Goal: Information Seeking & Learning: Learn about a topic

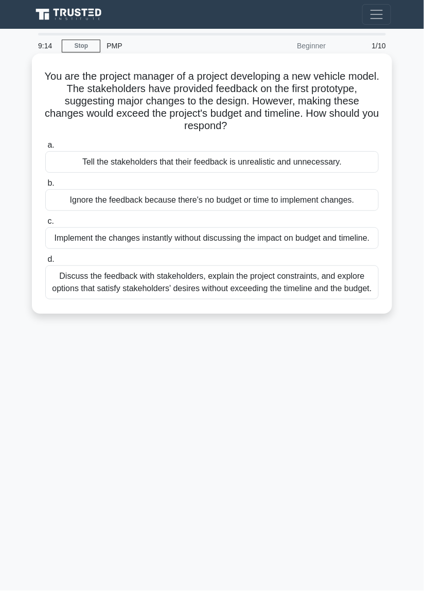
click at [363, 288] on div "Discuss the feedback with stakeholders, explain the project constraints, and ex…" at bounding box center [211, 282] width 333 height 34
click at [45, 263] on input "d. Discuss the feedback with stakeholders, explain the project constraints, and…" at bounding box center [45, 259] width 0 height 7
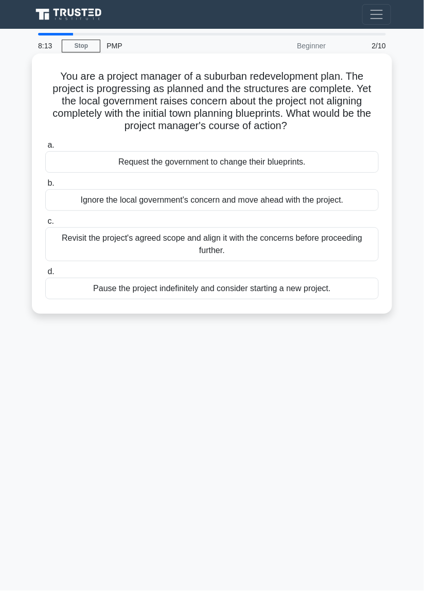
click at [363, 247] on div "Revisit the project's agreed scope and align it with the concerns before procee…" at bounding box center [211, 244] width 333 height 34
click at [45, 225] on input "c. Revisit the project's agreed scope and align it with the concerns before pro…" at bounding box center [45, 221] width 0 height 7
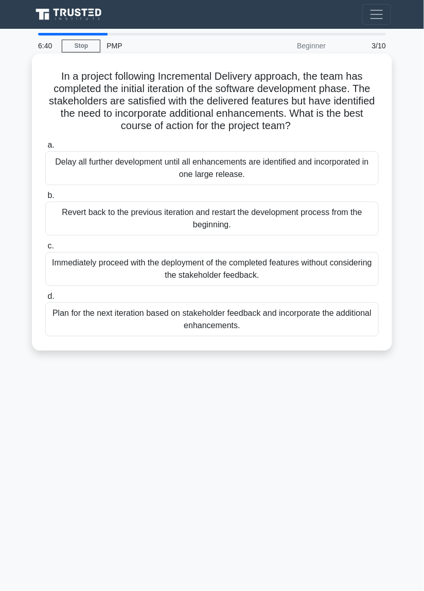
click at [315, 278] on div "Immediately proceed with the deployment of the completed features without consi…" at bounding box center [211, 269] width 333 height 34
click at [45, 249] on input "c. Immediately proceed with the deployment of the completed features without co…" at bounding box center [45, 246] width 0 height 7
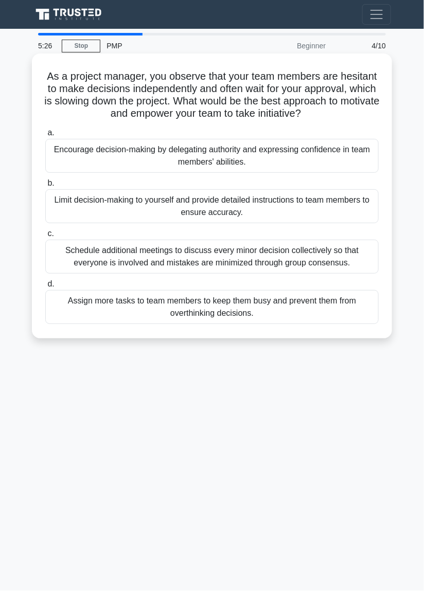
click at [344, 218] on div "Limit decision-making to yourself and provide detailed instructions to team mem…" at bounding box center [211, 206] width 333 height 34
click at [45, 187] on input "b. Limit decision-making to yourself and provide detailed instructions to team …" at bounding box center [45, 183] width 0 height 7
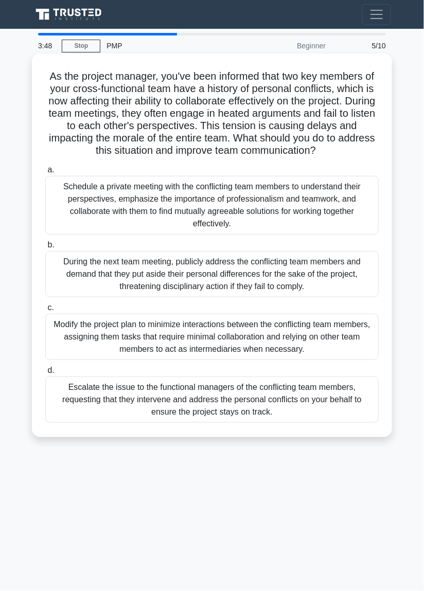
click at [363, 347] on div "Modify the project plan to minimize interactions between the conflicting team m…" at bounding box center [211, 337] width 333 height 46
click at [45, 311] on input "c. Modify the project plan to minimize interactions between the conflicting tea…" at bounding box center [45, 307] width 0 height 7
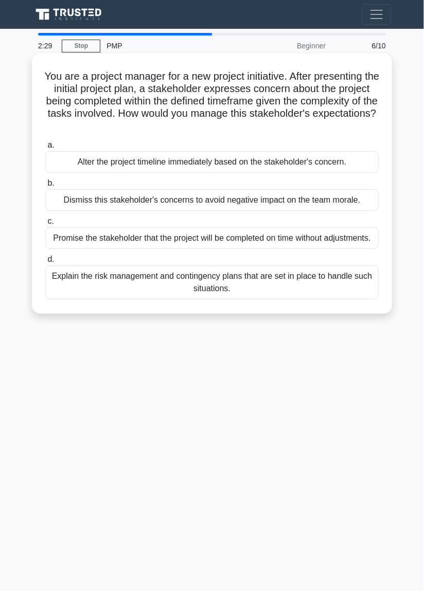
click at [362, 281] on div "Explain the risk management and contingency plans that are set in place to hand…" at bounding box center [211, 282] width 333 height 34
click at [45, 263] on input "d. Explain the risk management and contingency plans that are set in place to h…" at bounding box center [45, 259] width 0 height 7
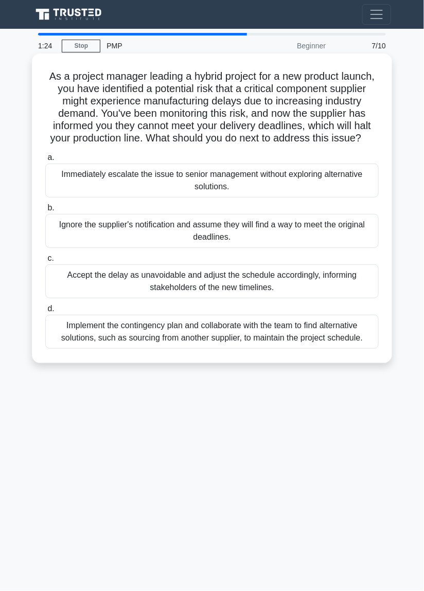
click at [353, 340] on div "Implement the contingency plan and collaborate with the team to find alternativ…" at bounding box center [211, 332] width 333 height 34
click at [45, 312] on input "d. Implement the contingency plan and collaborate with the team to find alterna…" at bounding box center [45, 308] width 0 height 7
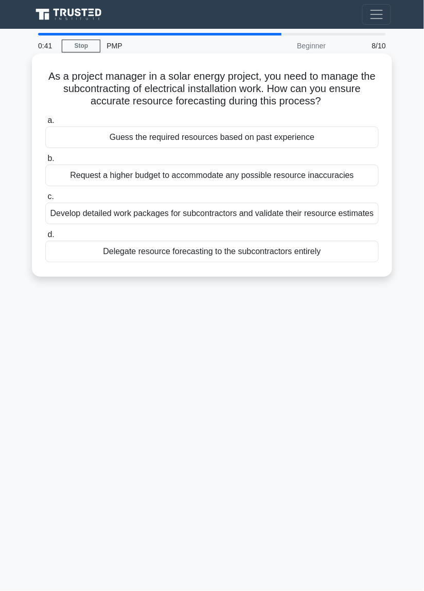
click at [358, 224] on div "Develop detailed work packages for subcontractors and validate their resource e…" at bounding box center [211, 214] width 333 height 22
click at [45, 200] on input "c. Develop detailed work packages for subcontractors and validate their resourc…" at bounding box center [45, 196] width 0 height 7
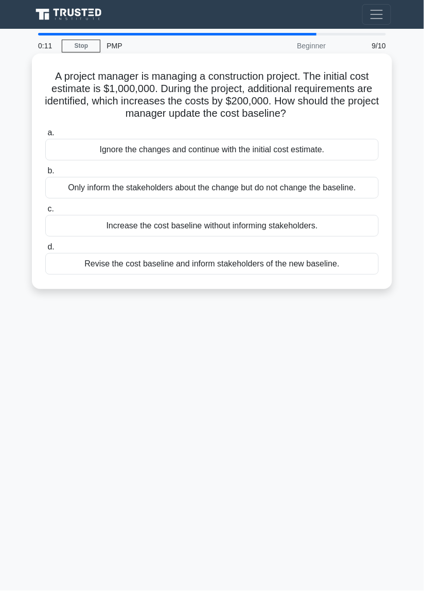
click at [341, 269] on div "Revise the cost baseline and inform stakeholders of the new baseline." at bounding box center [211, 264] width 333 height 22
click at [45, 250] on input "d. Revise the cost baseline and inform stakeholders of the new baseline." at bounding box center [45, 247] width 0 height 7
